Goal: Obtain resource: Download file/media

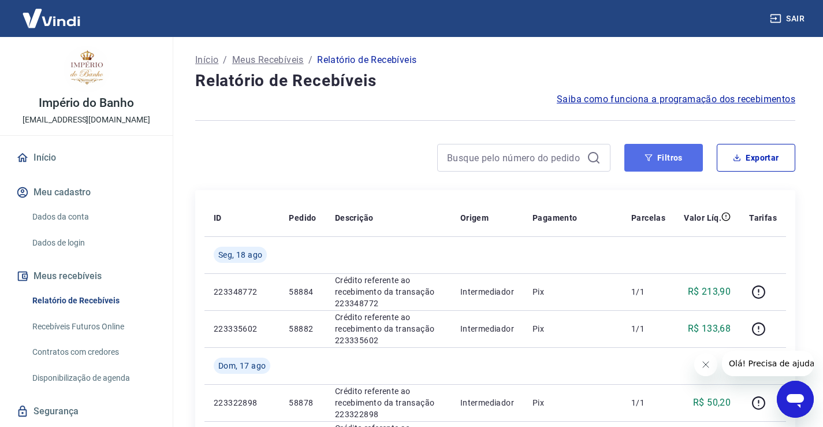
click at [646, 159] on icon "button" at bounding box center [648, 158] width 8 height 8
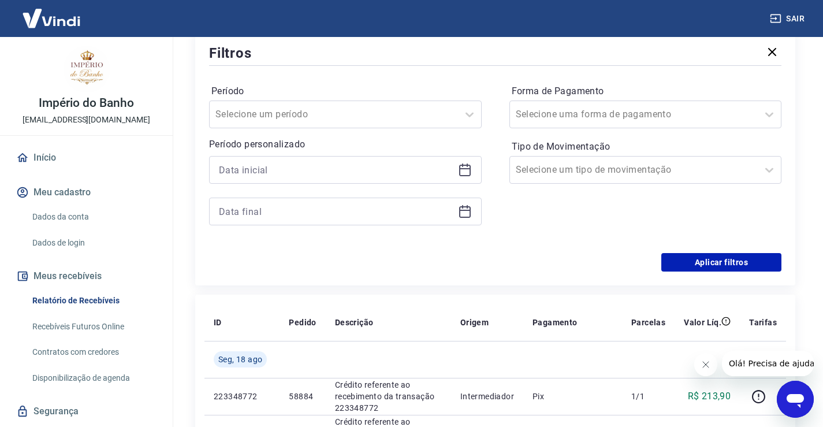
scroll to position [58, 0]
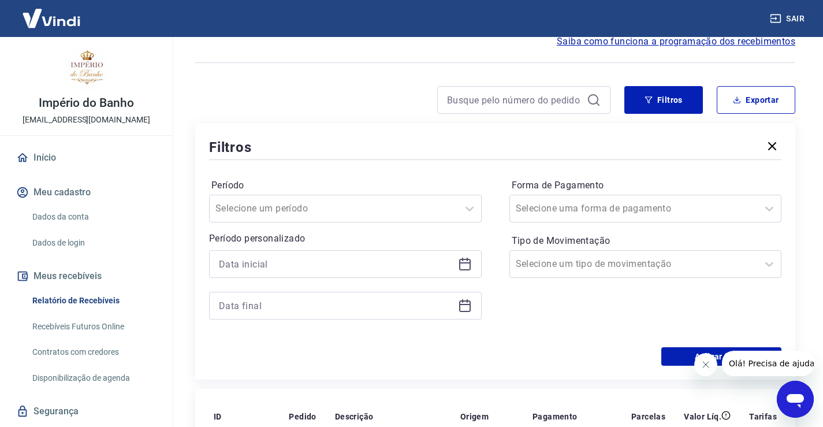
click at [460, 263] on icon at bounding box center [465, 262] width 12 height 1
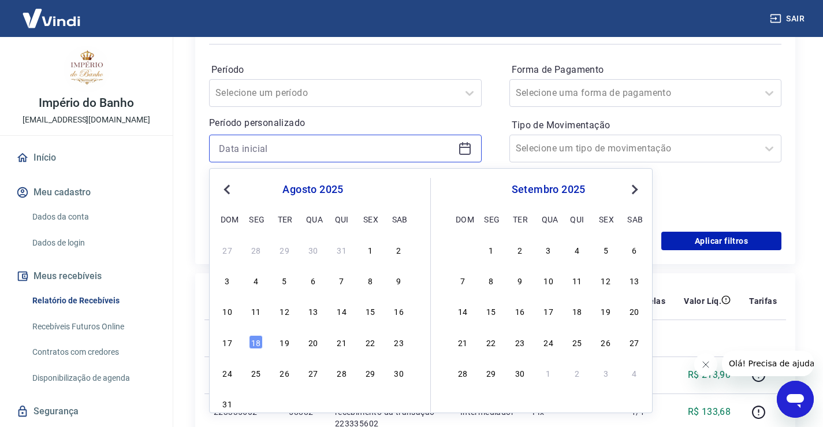
scroll to position [231, 0]
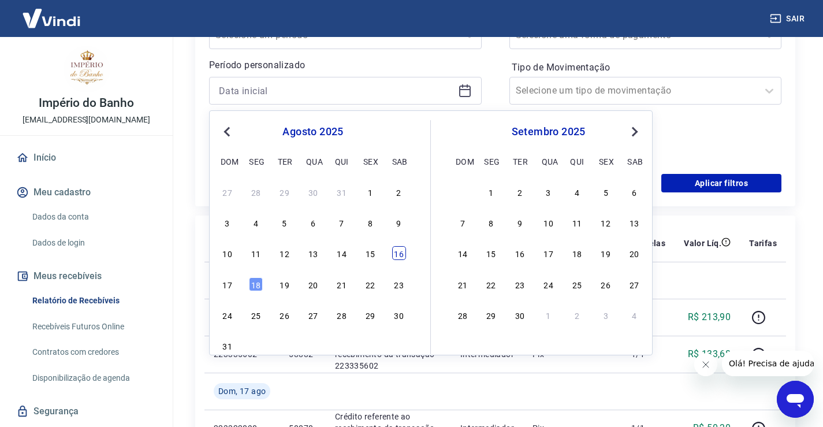
click at [399, 250] on div "16" at bounding box center [399, 253] width 14 height 14
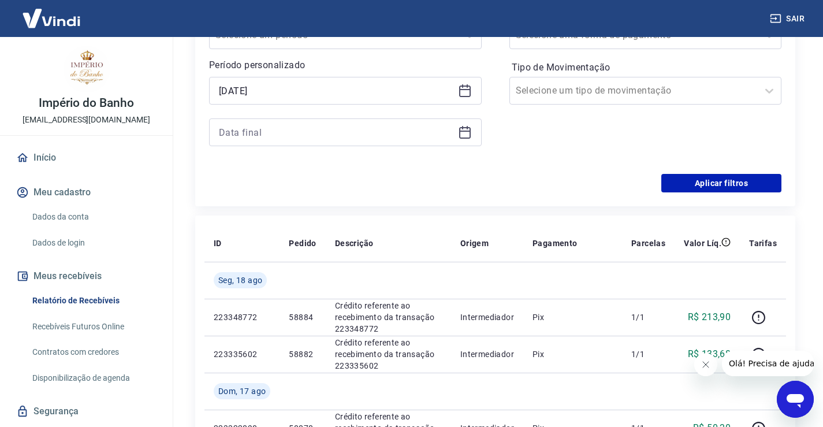
click at [466, 90] on icon at bounding box center [465, 89] width 12 height 1
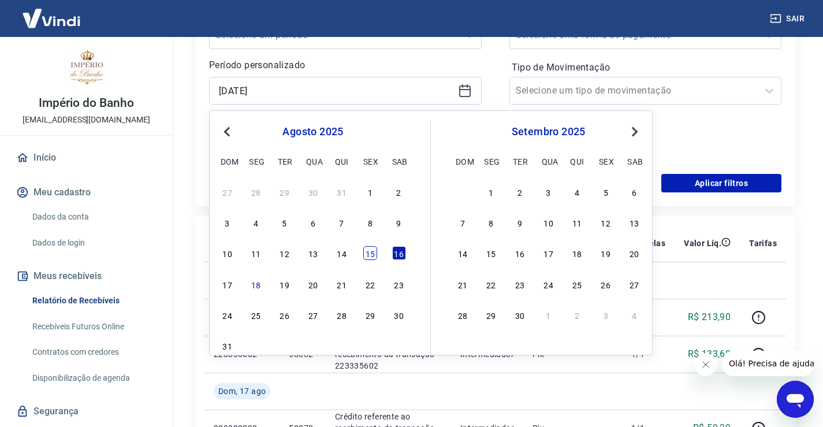
click at [367, 253] on div "15" at bounding box center [370, 253] width 14 height 14
type input "[DATE]"
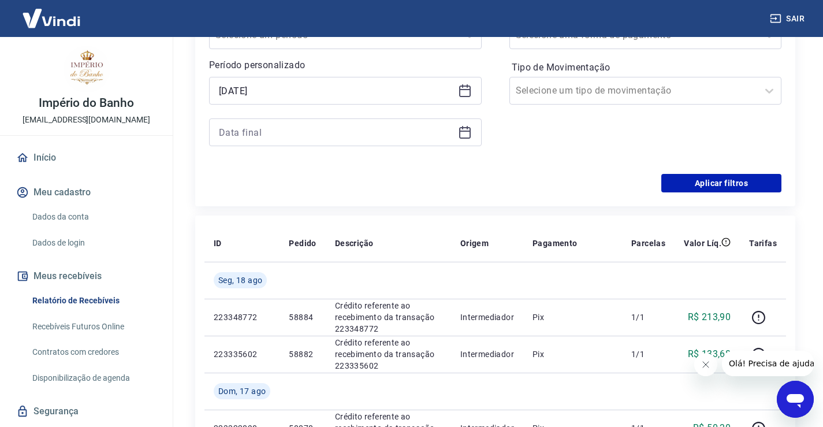
click at [465, 132] on icon at bounding box center [465, 130] width 12 height 1
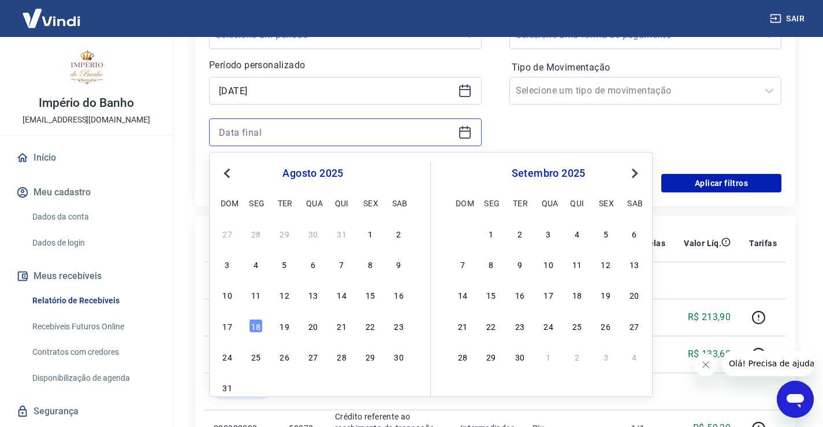
scroll to position [289, 0]
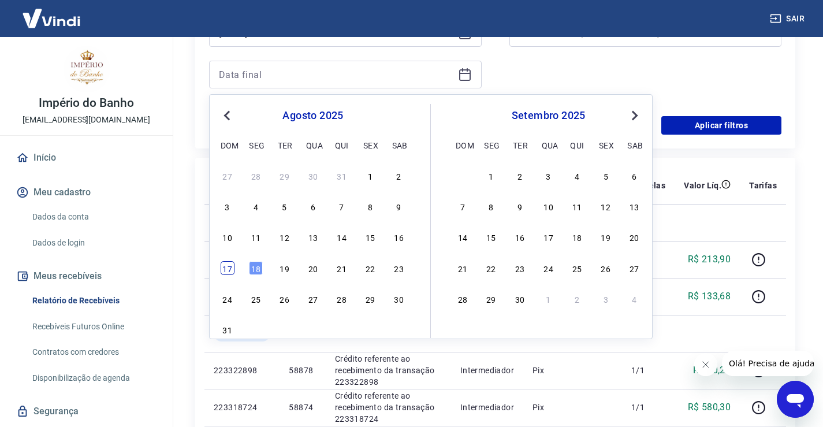
click at [231, 268] on div "17" at bounding box center [228, 268] width 14 height 14
type input "[DATE]"
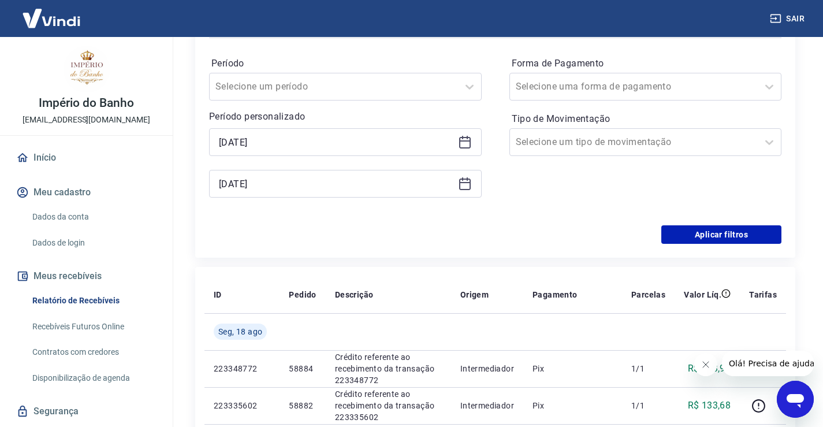
scroll to position [173, 0]
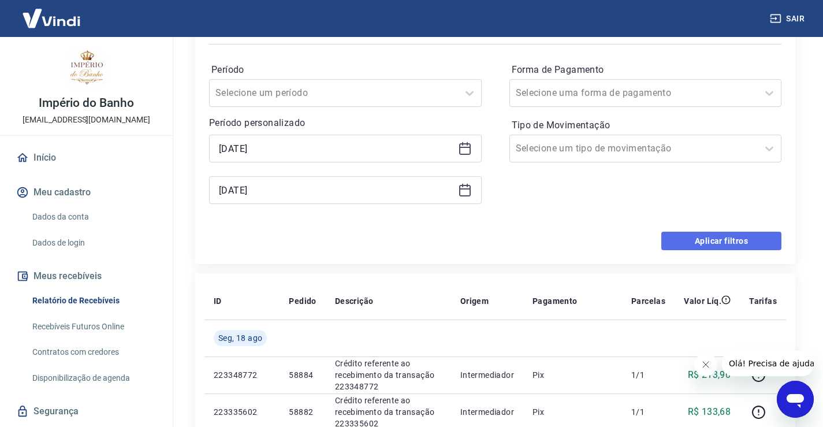
click at [715, 241] on button "Aplicar filtros" at bounding box center [721, 240] width 120 height 18
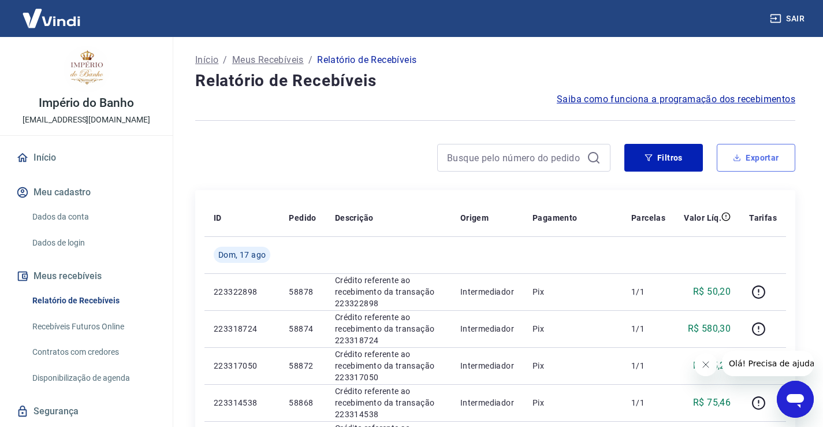
click at [755, 154] on button "Exportar" at bounding box center [755, 158] width 79 height 28
type input "[DATE]"
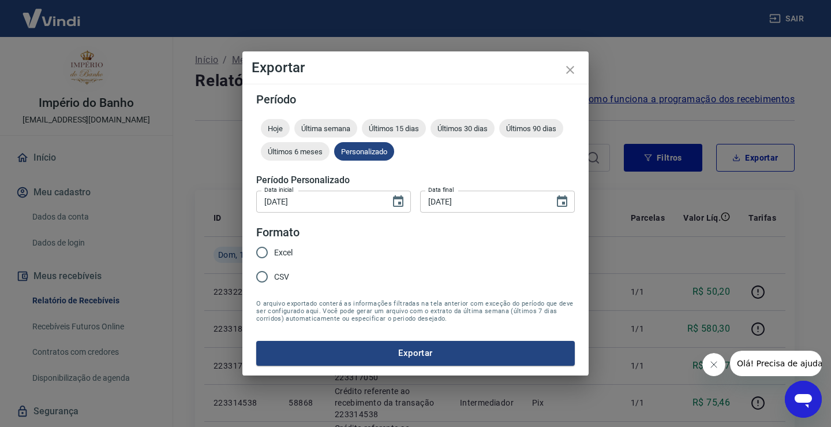
click at [257, 238] on legend "Formato" at bounding box center [277, 232] width 43 height 17
click at [261, 251] on input "Excel" at bounding box center [262, 252] width 24 height 24
radio input "true"
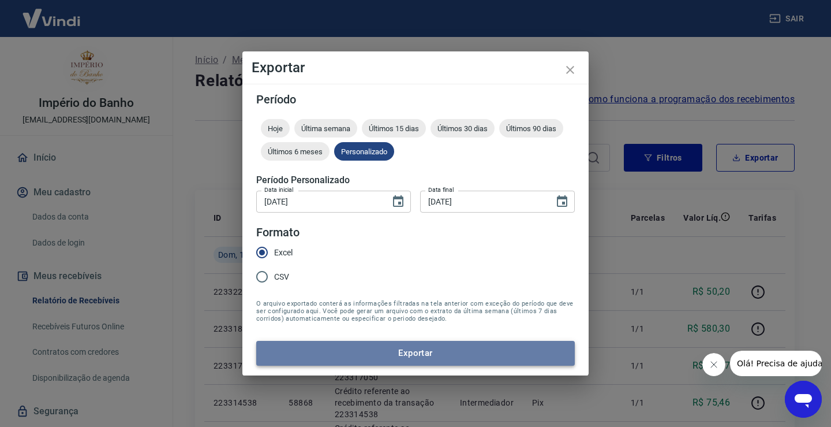
click at [461, 354] on button "Exportar" at bounding box center [415, 353] width 319 height 24
